Goal: Task Accomplishment & Management: Manage account settings

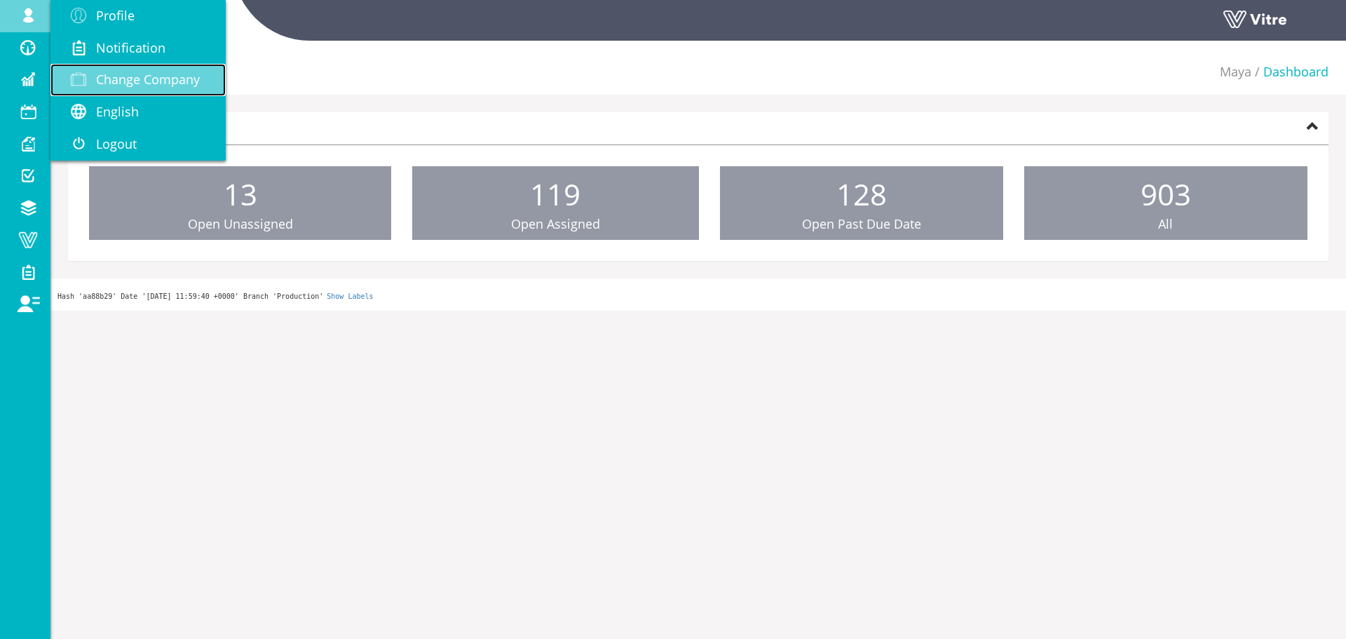
click at [88, 64] on link "Change Company" at bounding box center [137, 80] width 175 height 32
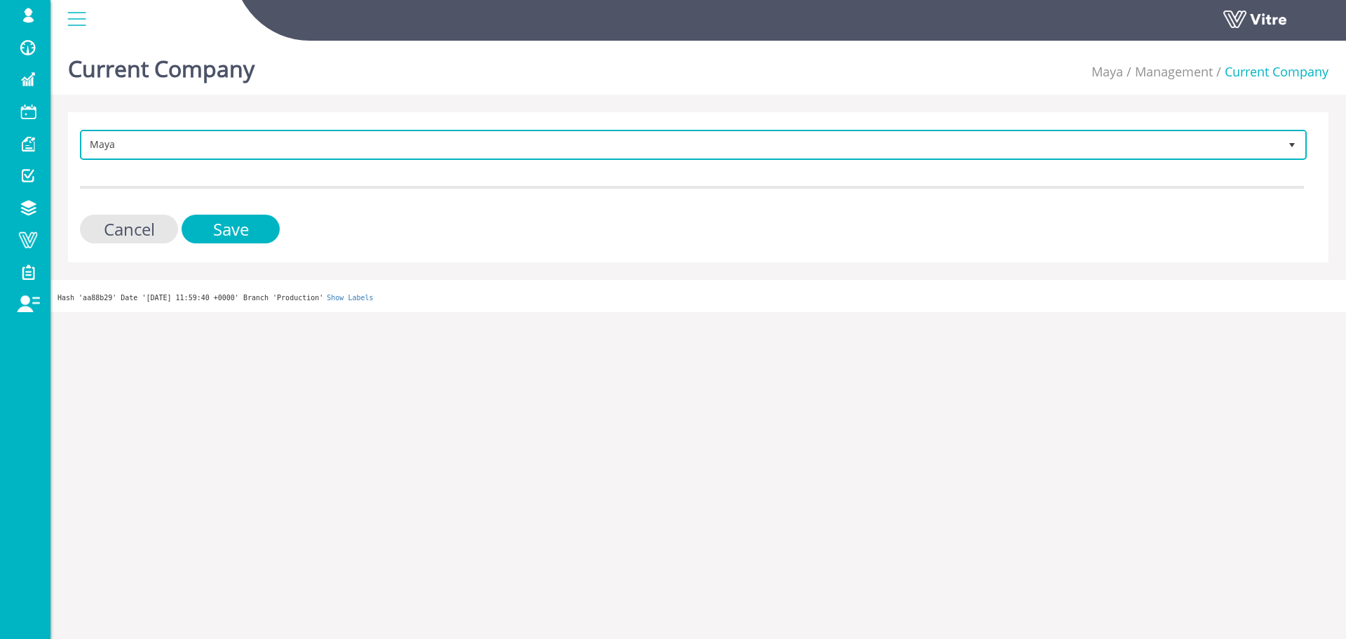
click at [248, 146] on span "Maya" at bounding box center [681, 144] width 1198 height 25
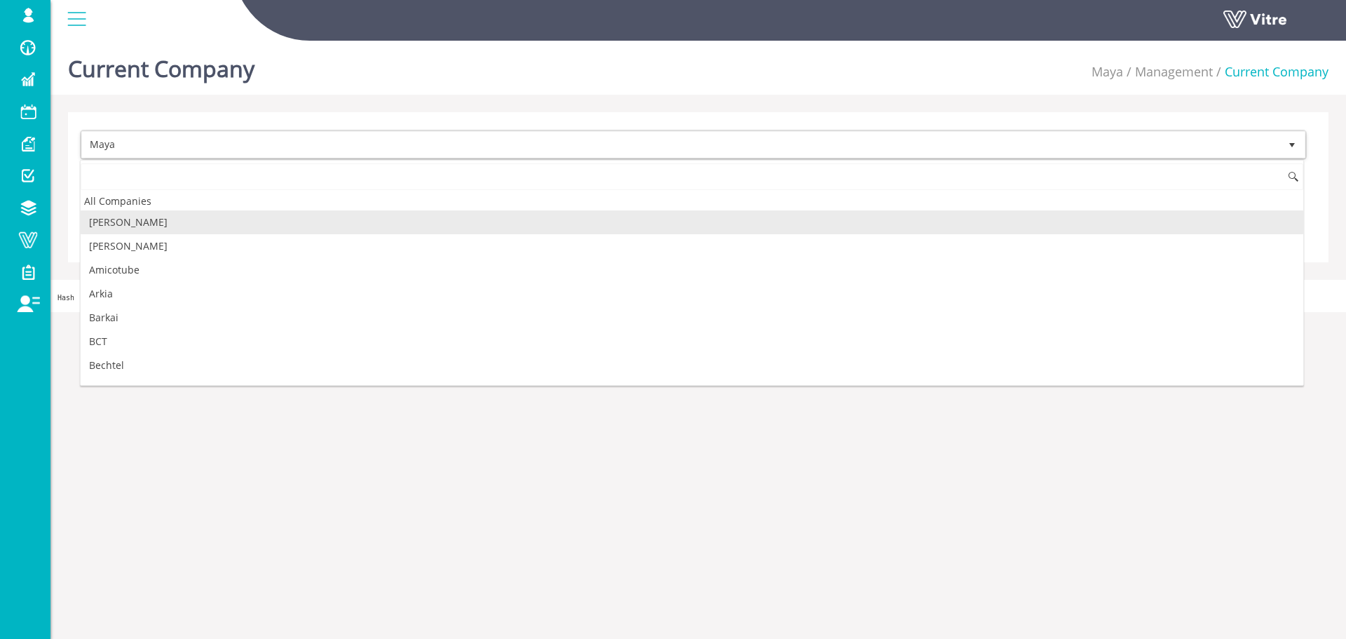
click at [252, 220] on li "[PERSON_NAME]" at bounding box center [692, 222] width 1223 height 24
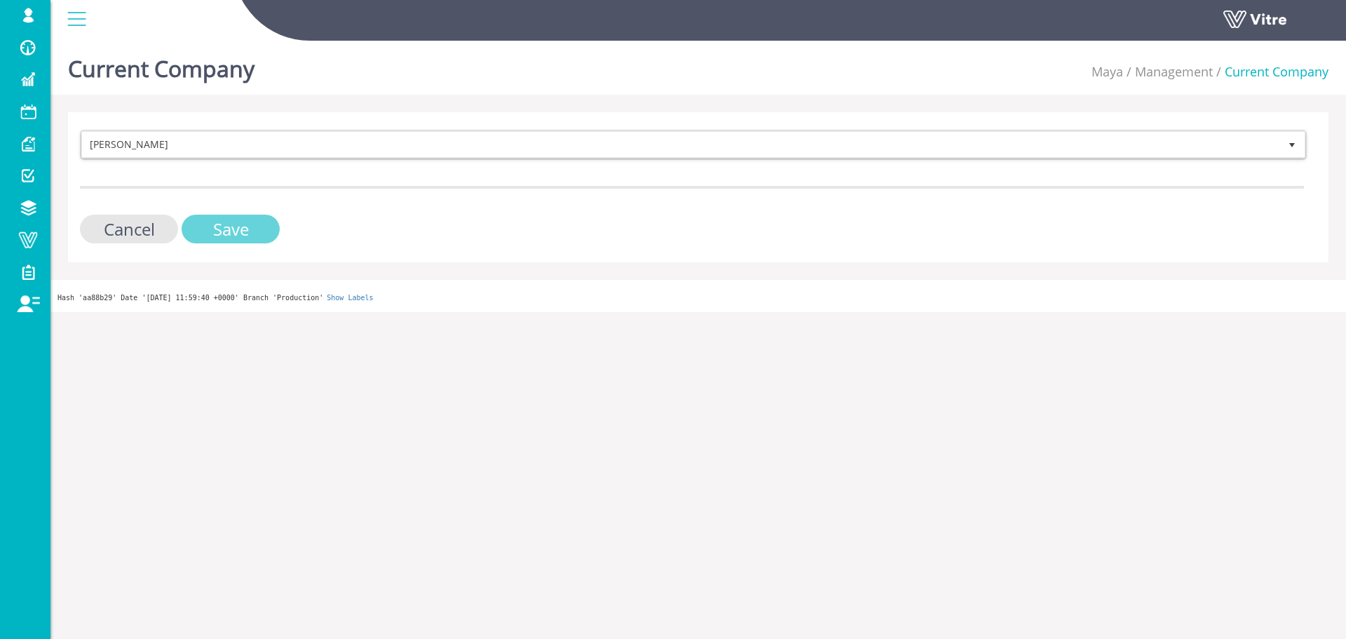
click at [266, 224] on input "Save" at bounding box center [231, 229] width 98 height 29
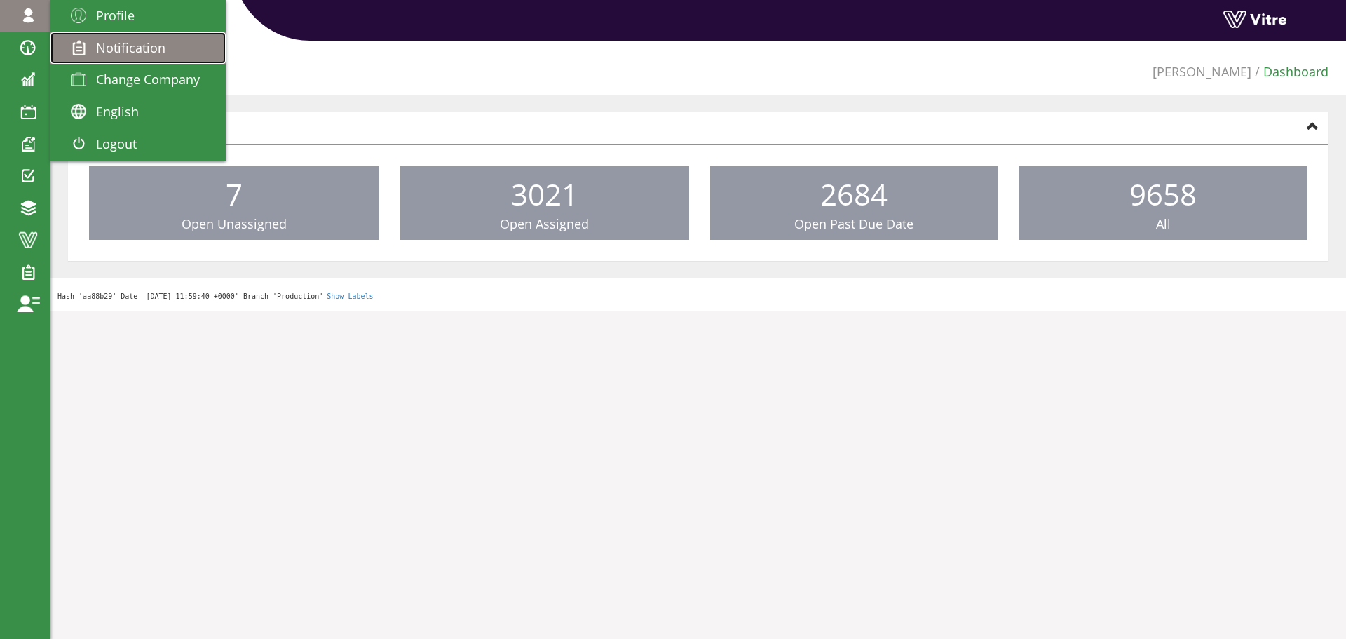
click at [130, 60] on link "Notification" at bounding box center [137, 48] width 175 height 32
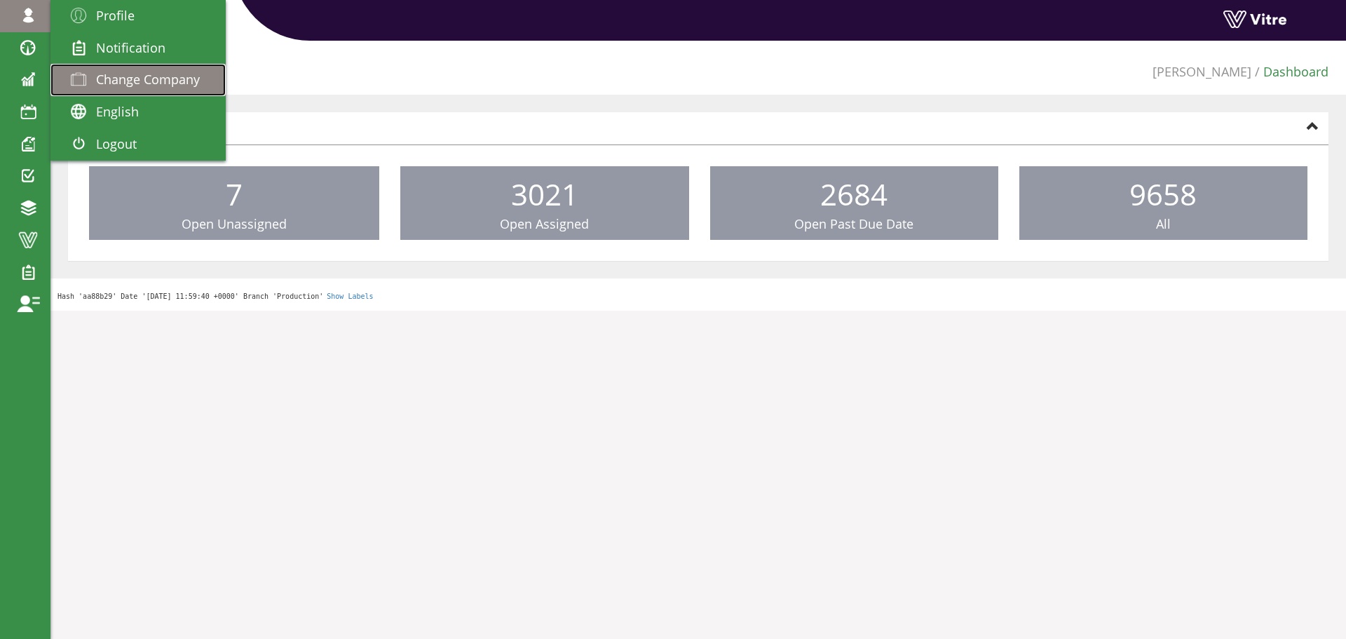
click at [130, 68] on link "Change Company" at bounding box center [137, 80] width 175 height 32
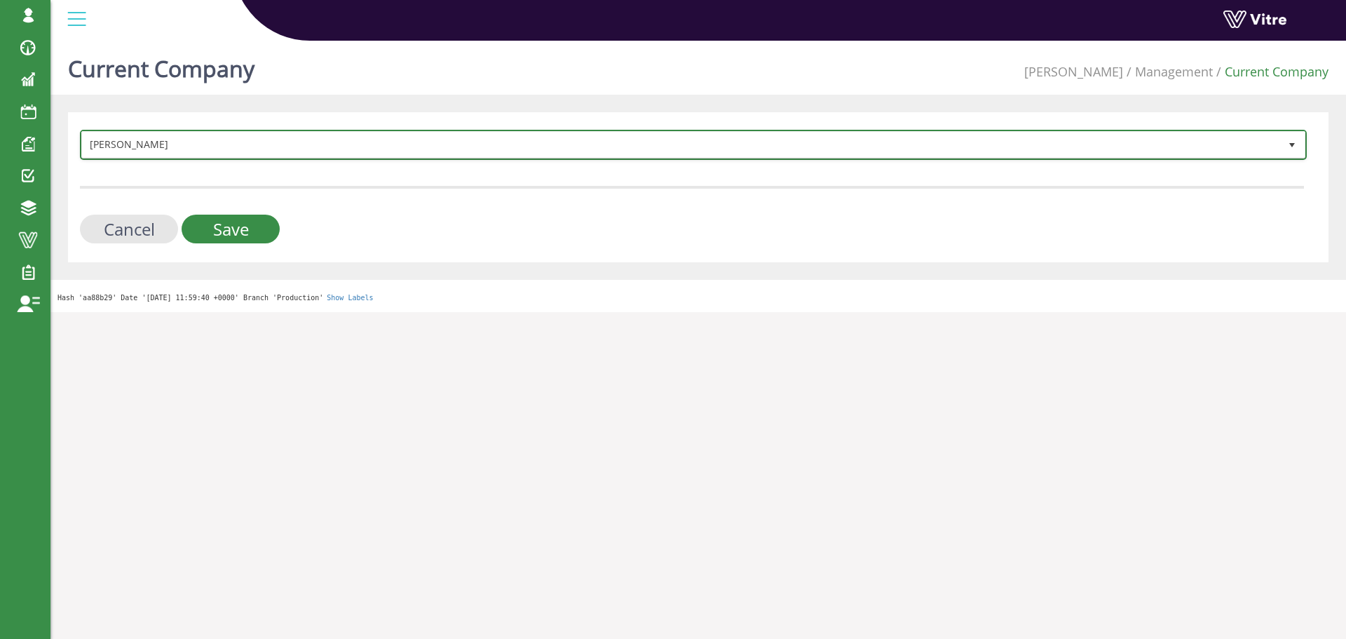
click at [170, 140] on span "[PERSON_NAME]" at bounding box center [681, 144] width 1198 height 25
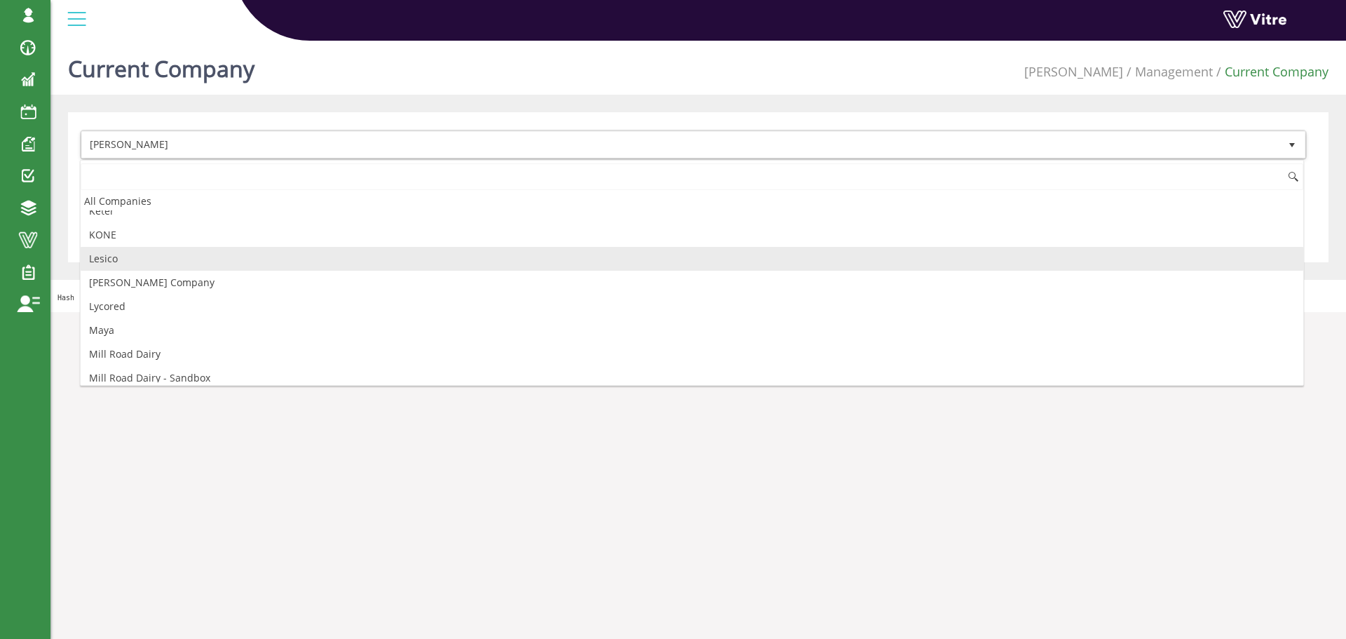
scroll to position [841, 0]
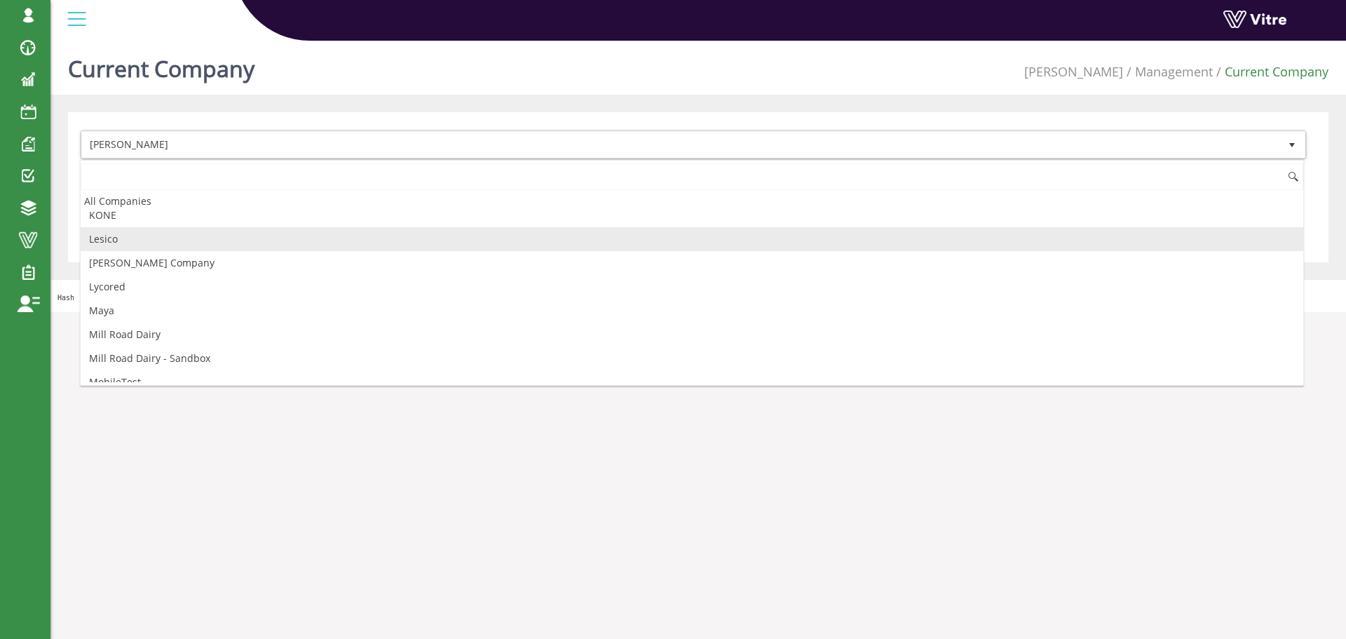
click at [132, 241] on li "Lesico" at bounding box center [692, 239] width 1223 height 24
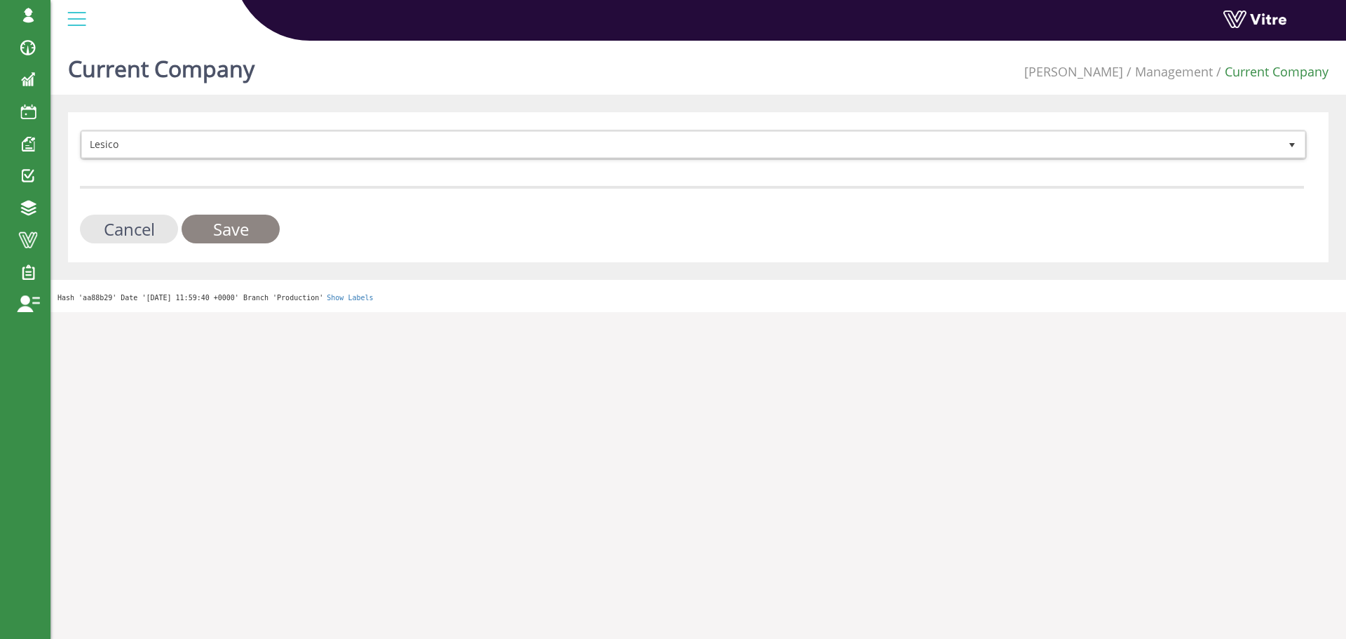
click at [223, 228] on input "Save" at bounding box center [231, 229] width 98 height 29
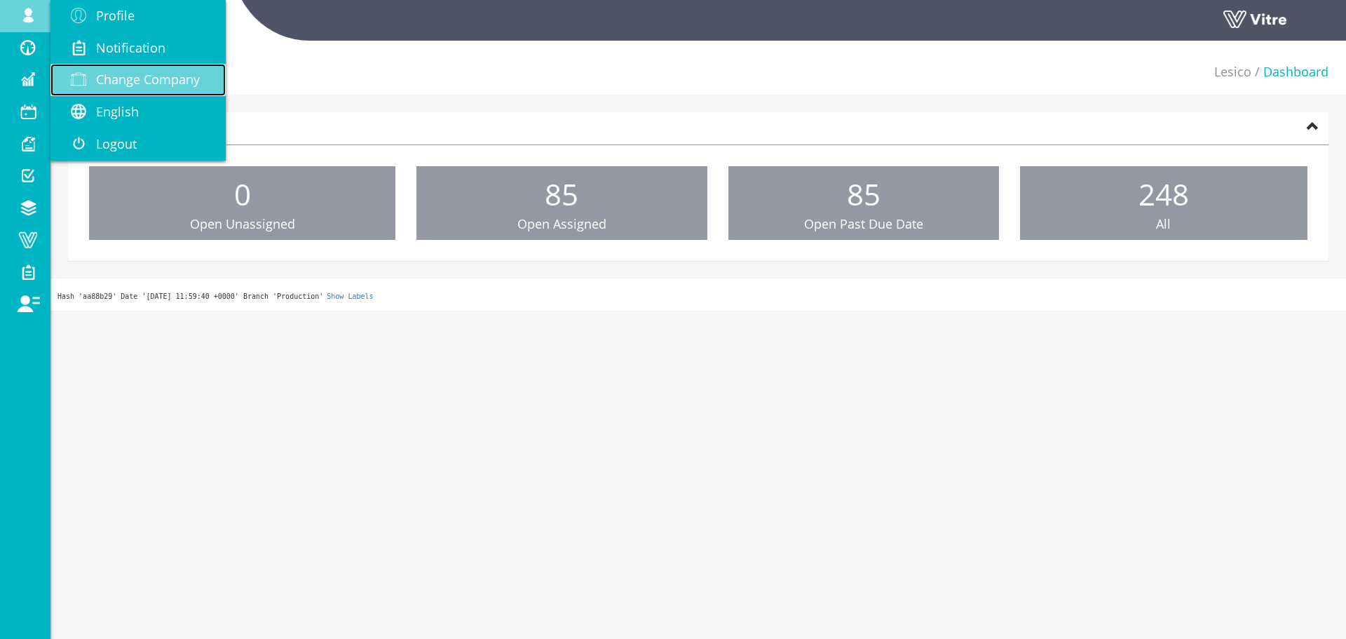
click at [152, 72] on span "Change Company" at bounding box center [148, 79] width 104 height 17
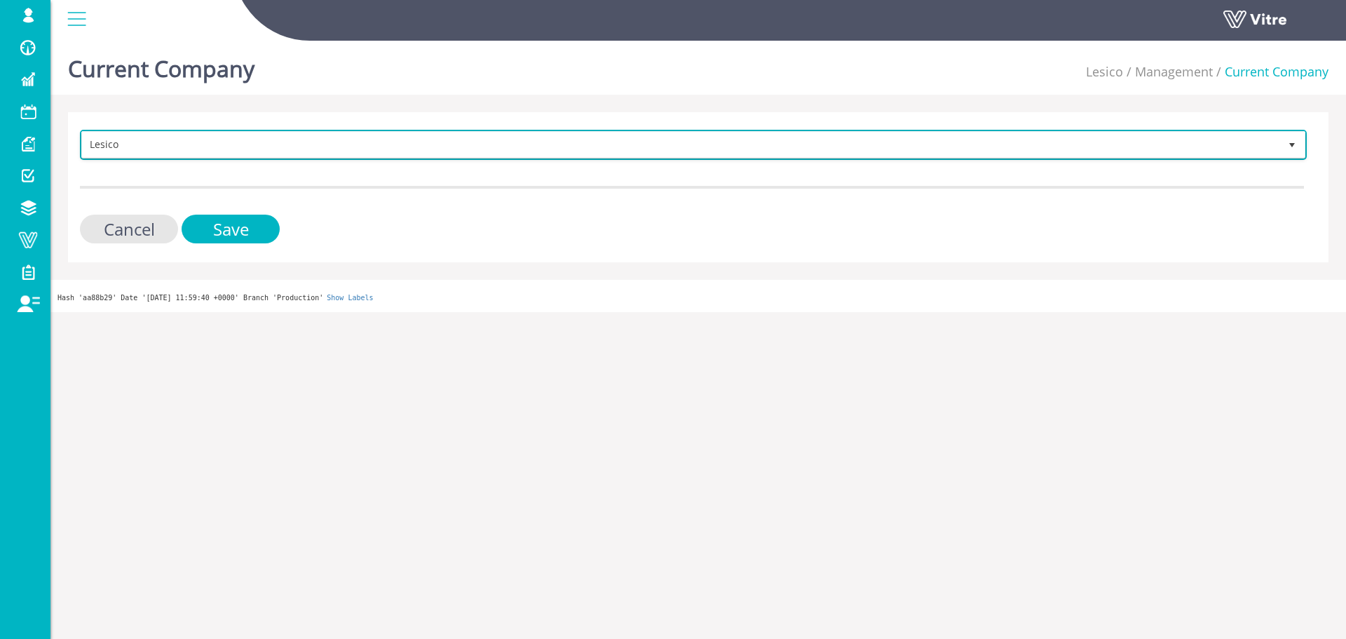
click at [241, 140] on span "Lesico" at bounding box center [681, 144] width 1198 height 25
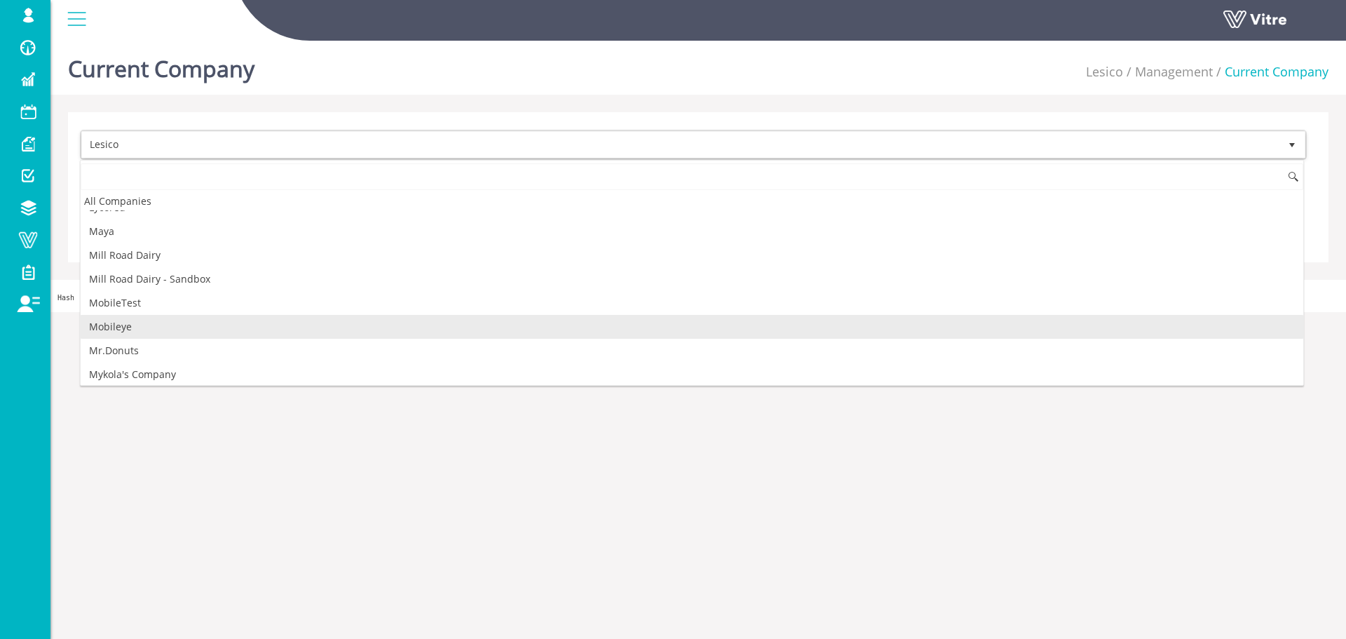
scroll to position [991, 0]
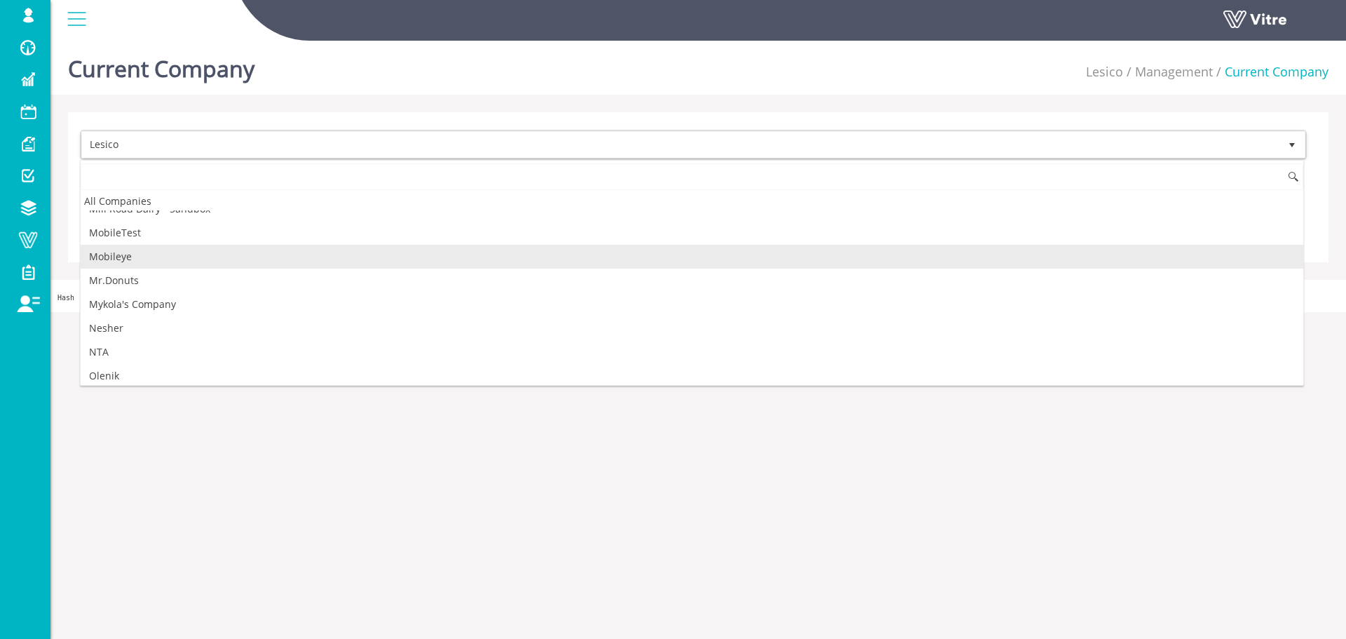
click at [201, 261] on li "Mobileye" at bounding box center [692, 257] width 1223 height 24
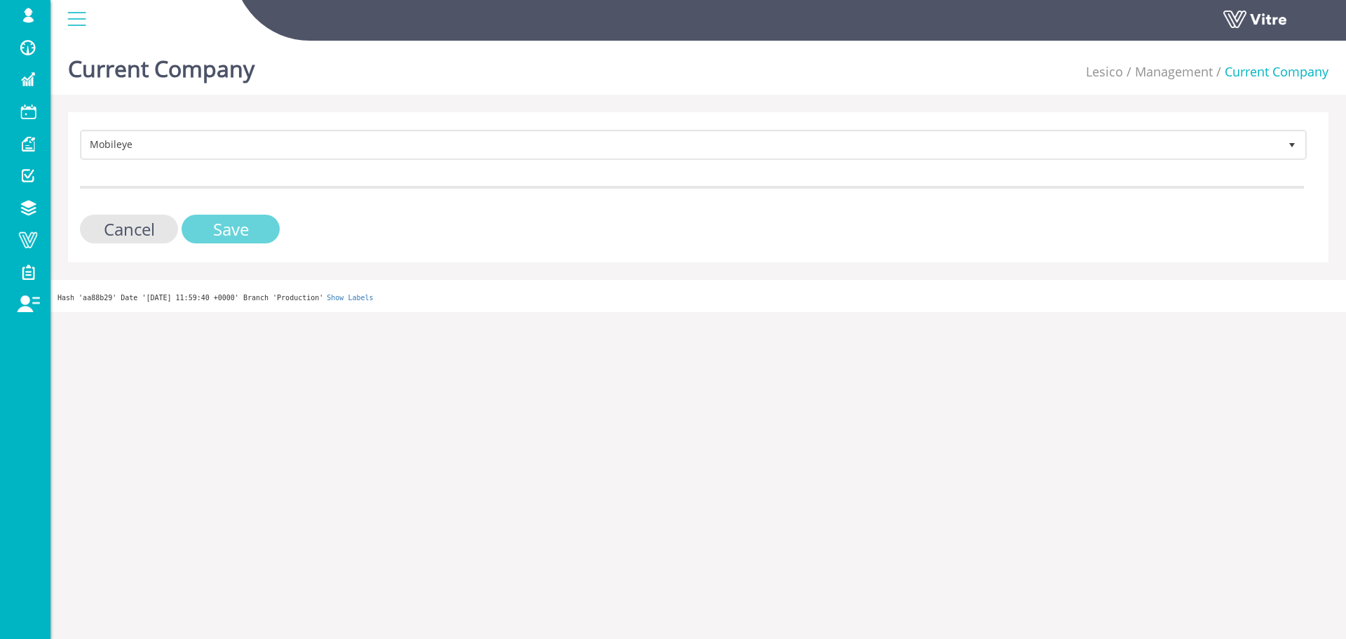
click at [271, 229] on input "Save" at bounding box center [231, 229] width 98 height 29
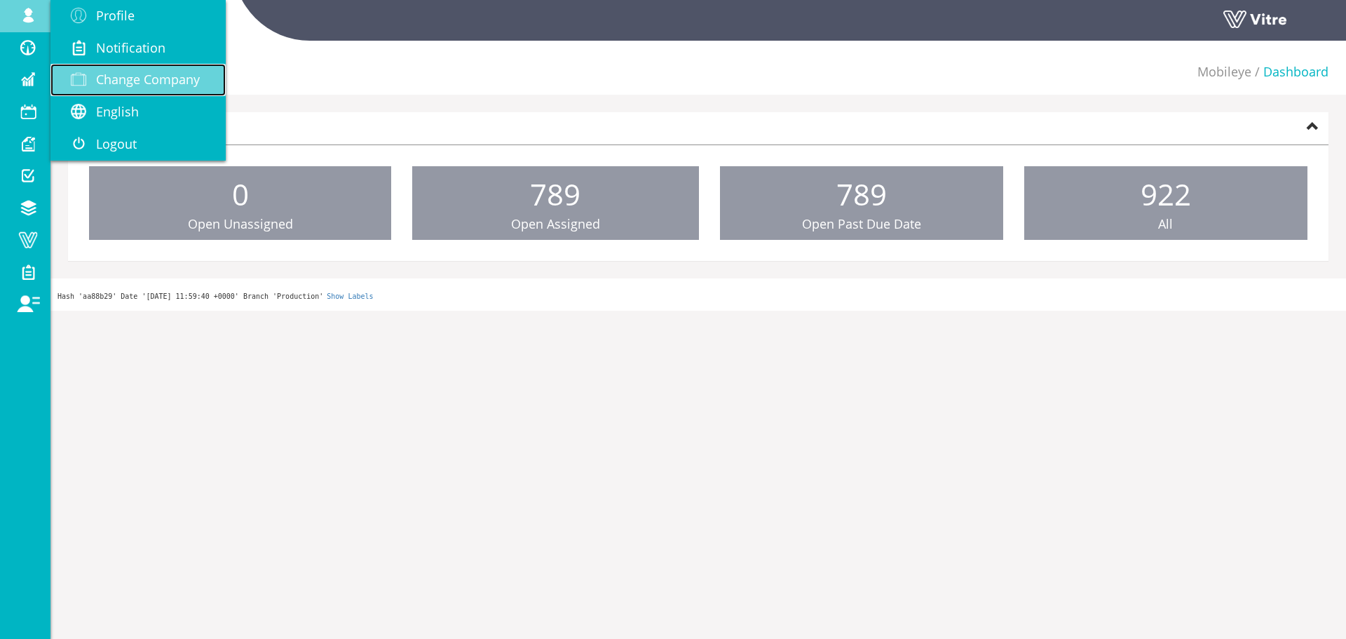
click at [109, 70] on link "Change Company" at bounding box center [137, 80] width 175 height 32
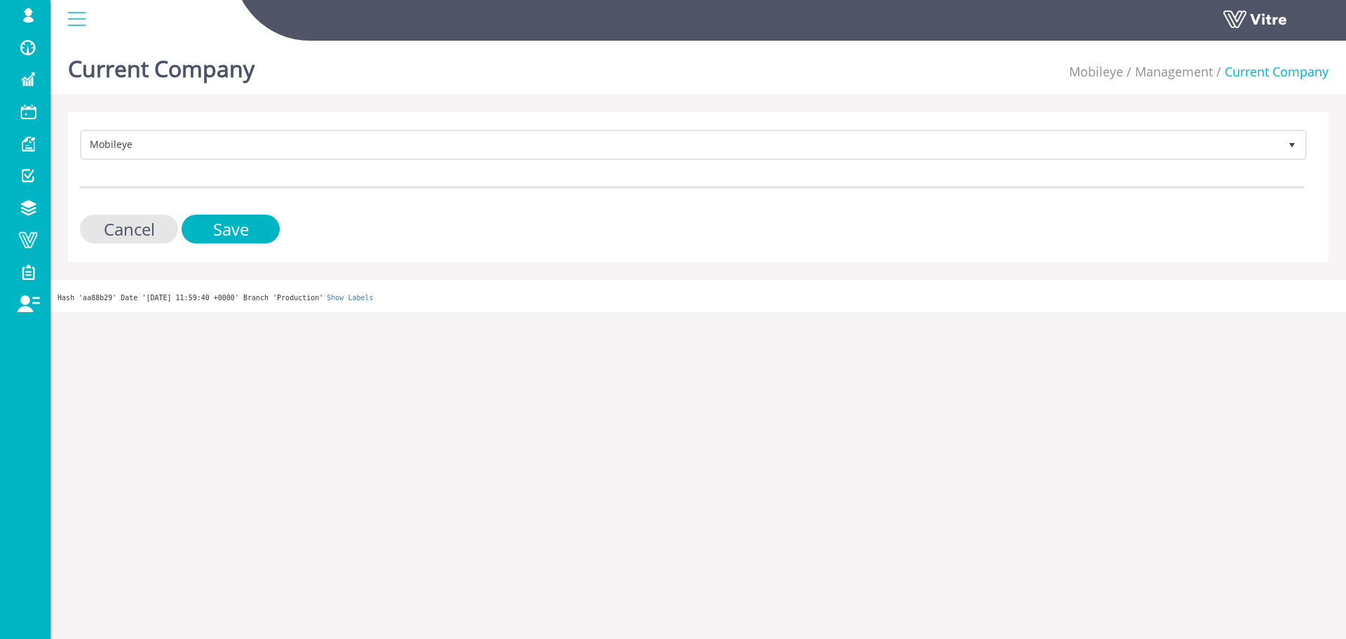
click at [341, 175] on form "Mobileye 187 Cancel Save" at bounding box center [692, 187] width 1224 height 114
click at [342, 168] on form "Mobileye 187 Cancel Save" at bounding box center [692, 187] width 1224 height 114
click at [342, 161] on form "Mobileye 187 Cancel Save" at bounding box center [692, 187] width 1224 height 114
click at [343, 160] on form "Mobileye 187 Cancel Save" at bounding box center [692, 187] width 1224 height 114
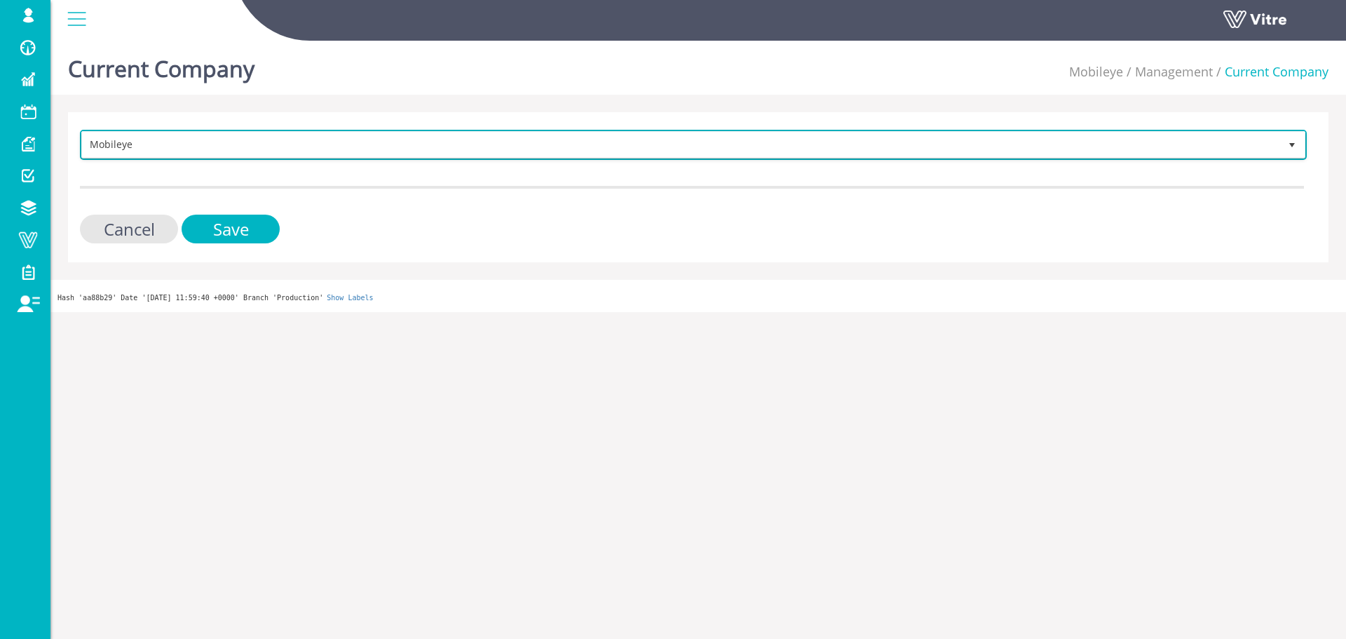
click at [347, 152] on span "Mobileye" at bounding box center [681, 144] width 1198 height 25
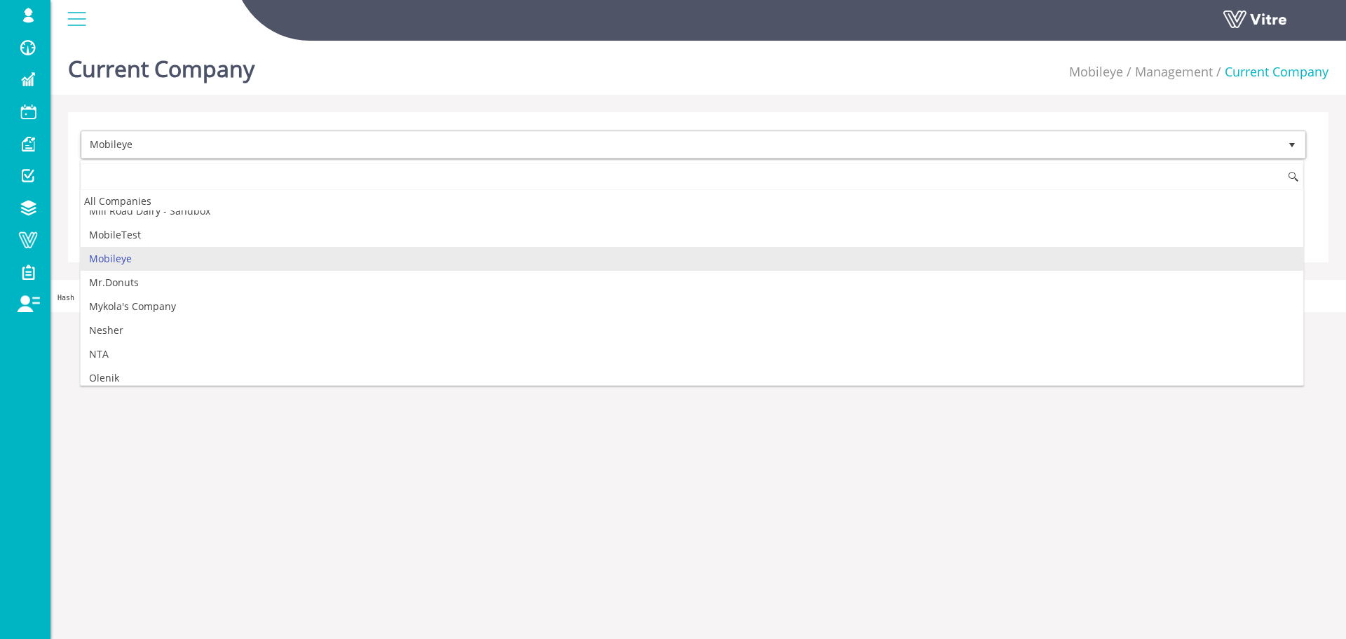
scroll to position [1017, 0]
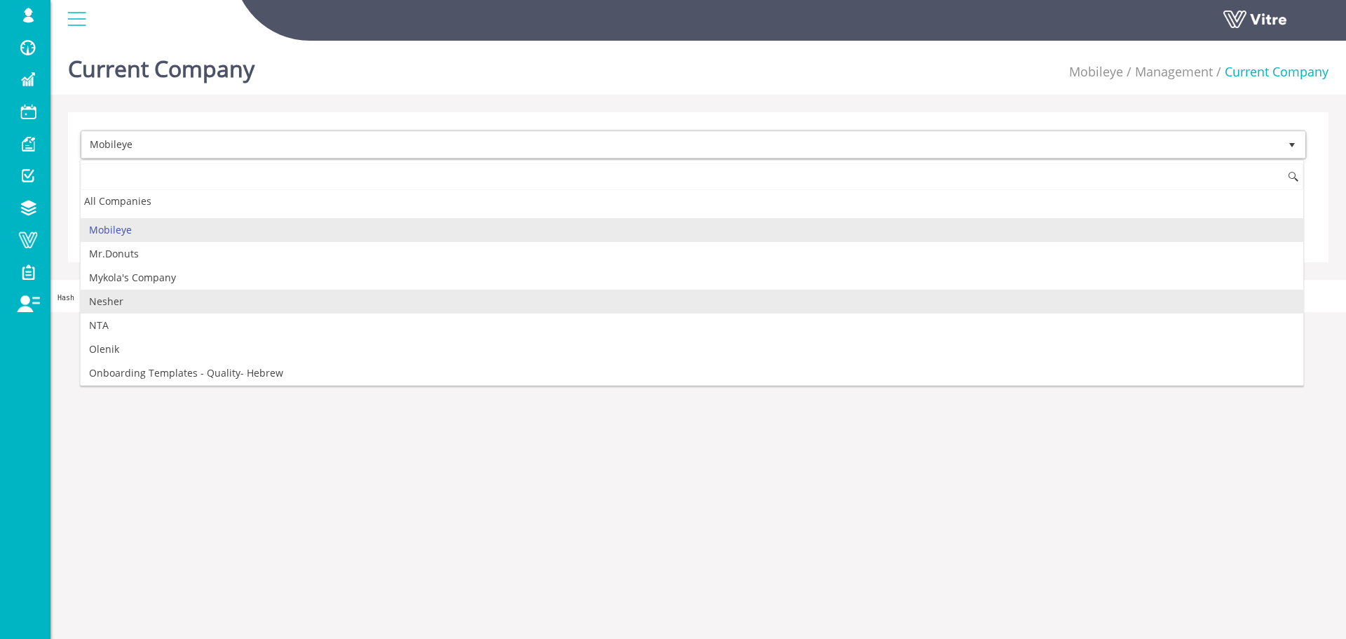
click at [331, 292] on li "Nesher" at bounding box center [692, 302] width 1223 height 24
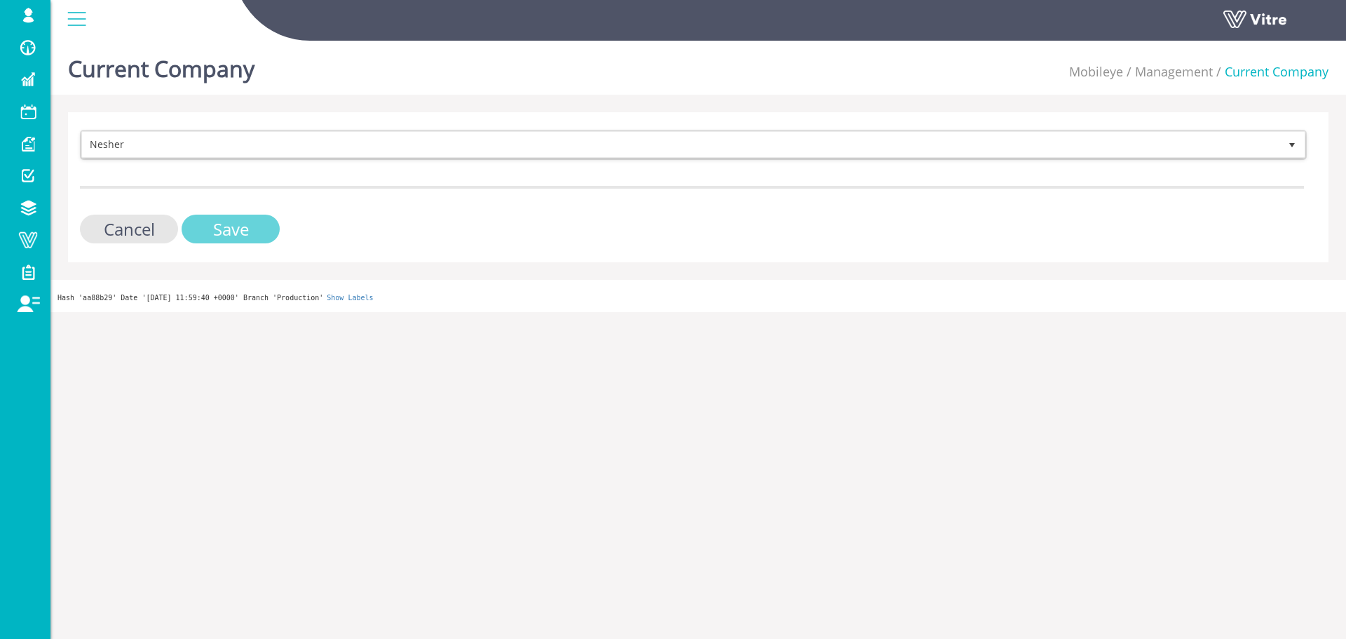
click at [267, 233] on input "Save" at bounding box center [231, 229] width 98 height 29
